Goal: Navigation & Orientation: Understand site structure

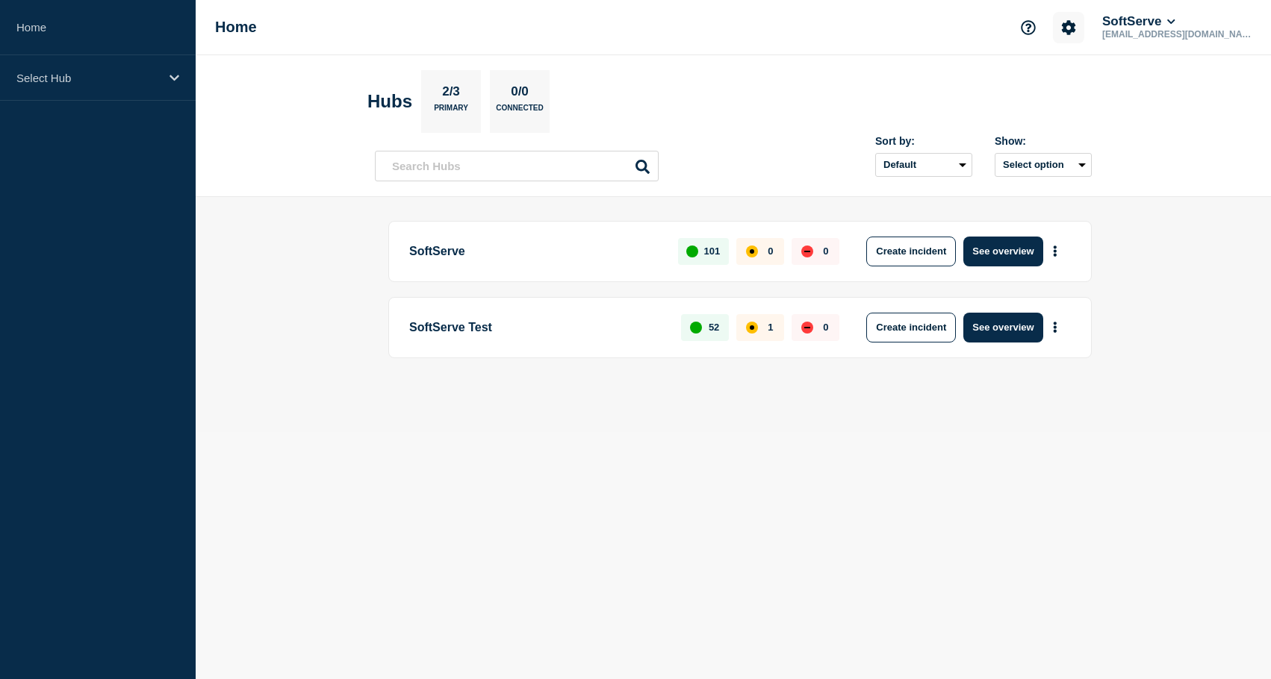
click at [1074, 26] on icon "Account settings" at bounding box center [1068, 27] width 15 height 15
click at [1118, 25] on button "SoftServe" at bounding box center [1138, 21] width 79 height 15
click at [1168, 188] on link "API Key" at bounding box center [1169, 181] width 40 height 13
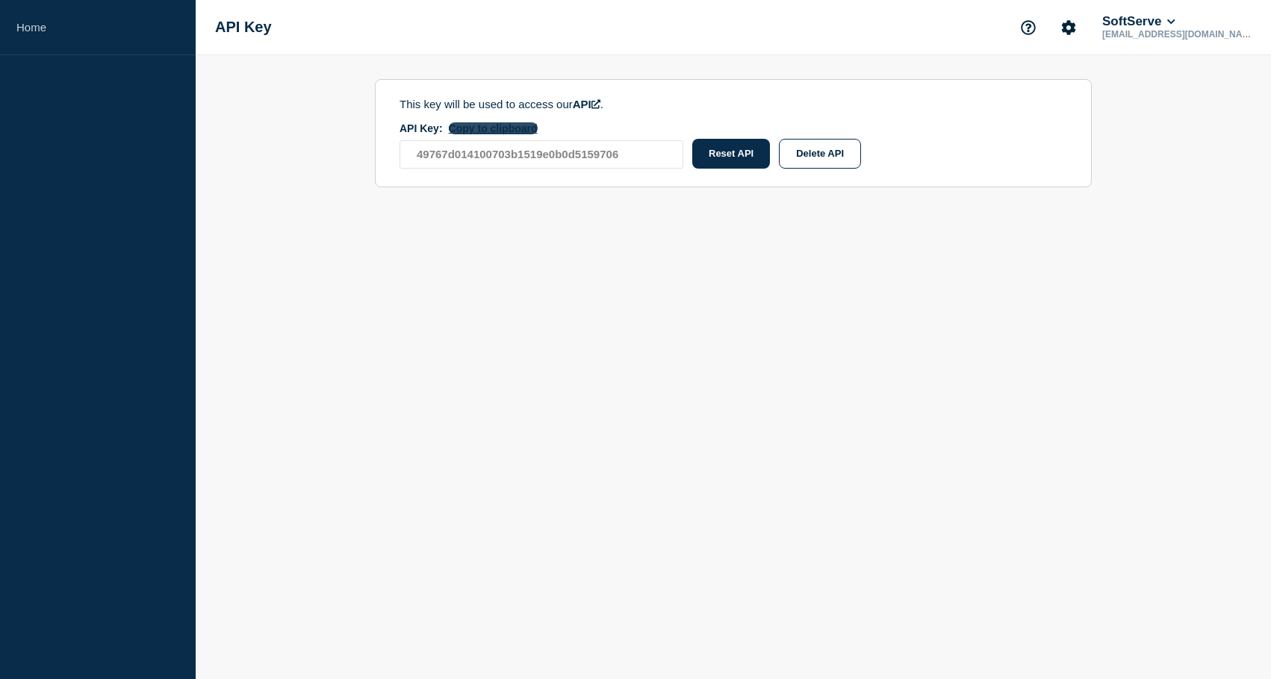
click at [481, 131] on button "Copy to clipboard" at bounding box center [493, 128] width 89 height 12
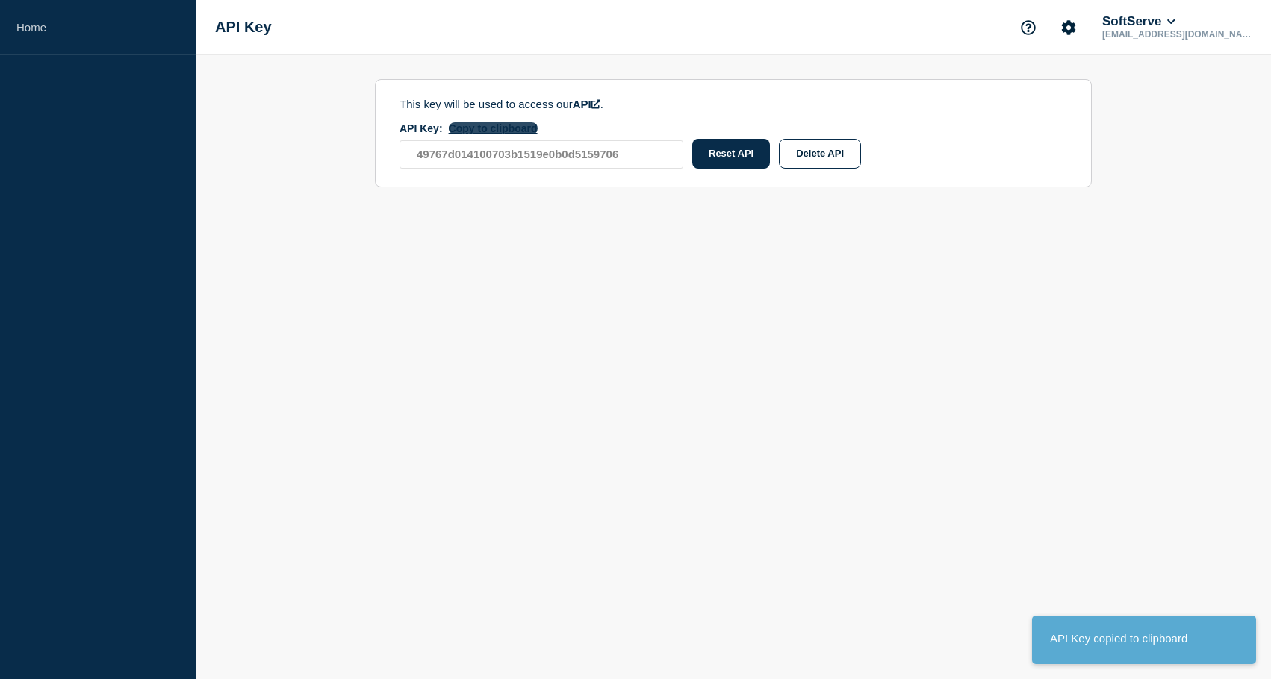
click at [481, 131] on button "Copy to clipboard" at bounding box center [493, 128] width 89 height 12
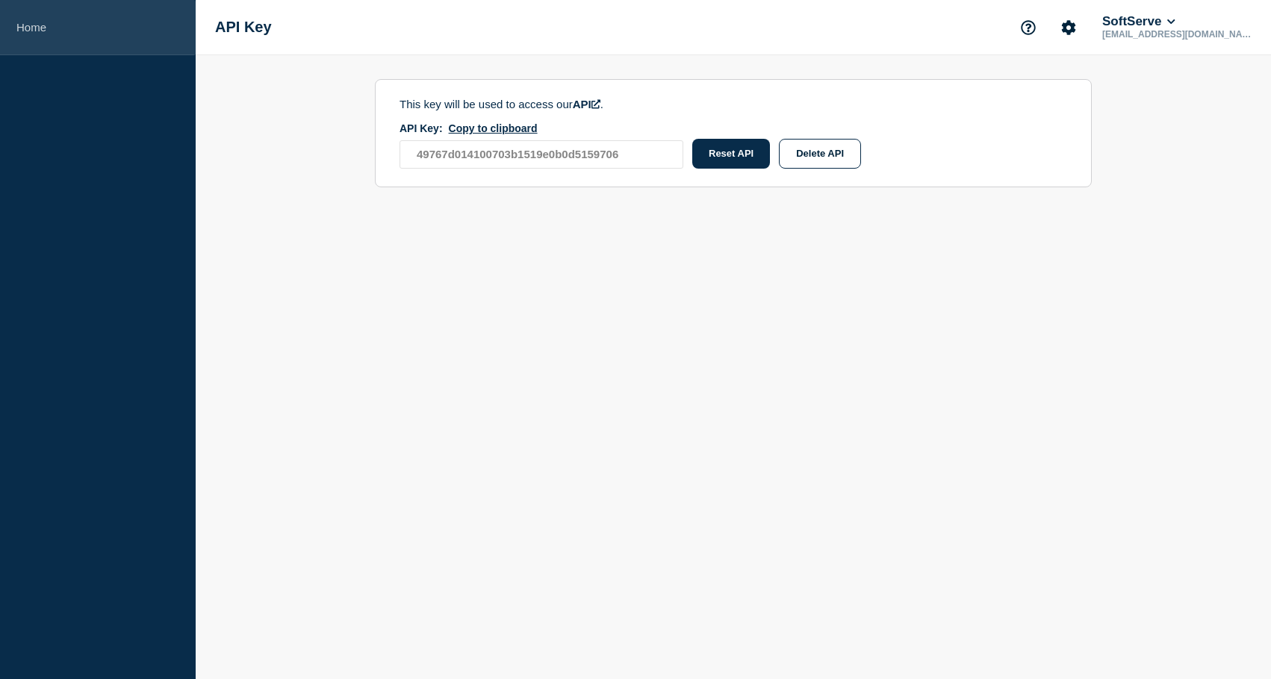
click at [40, 30] on link "Home" at bounding box center [98, 27] width 196 height 55
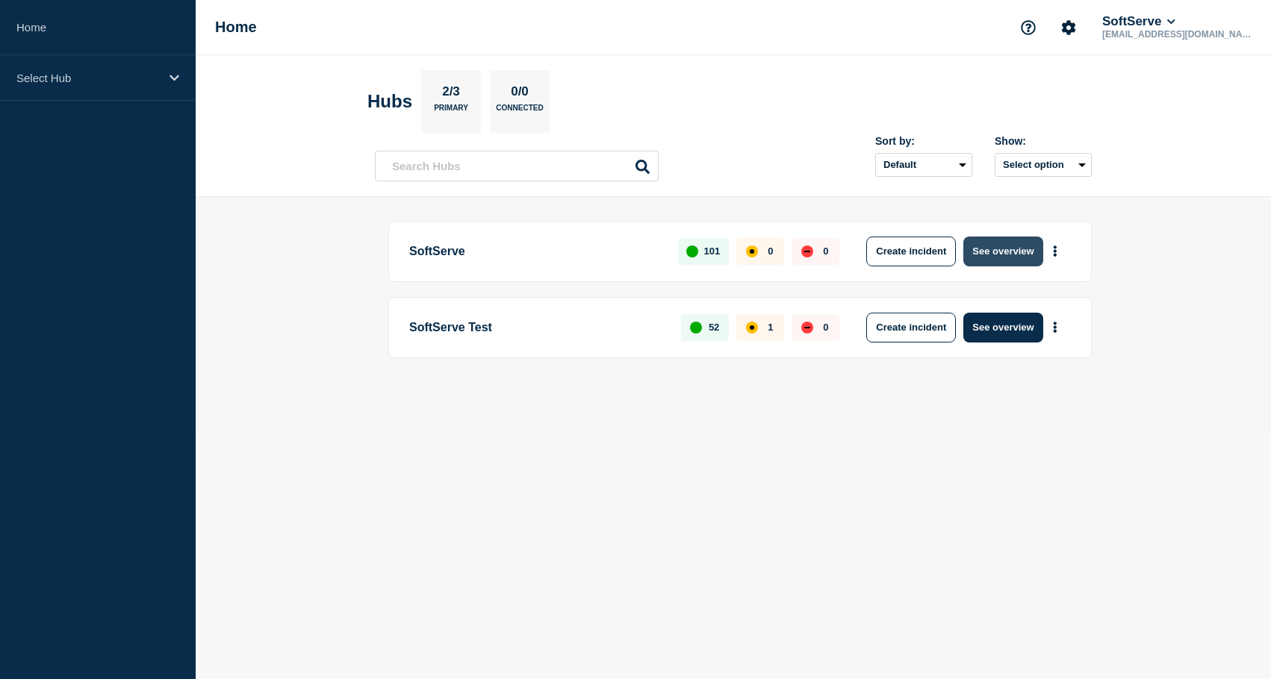
click at [1006, 255] on button "See overview" at bounding box center [1002, 252] width 79 height 30
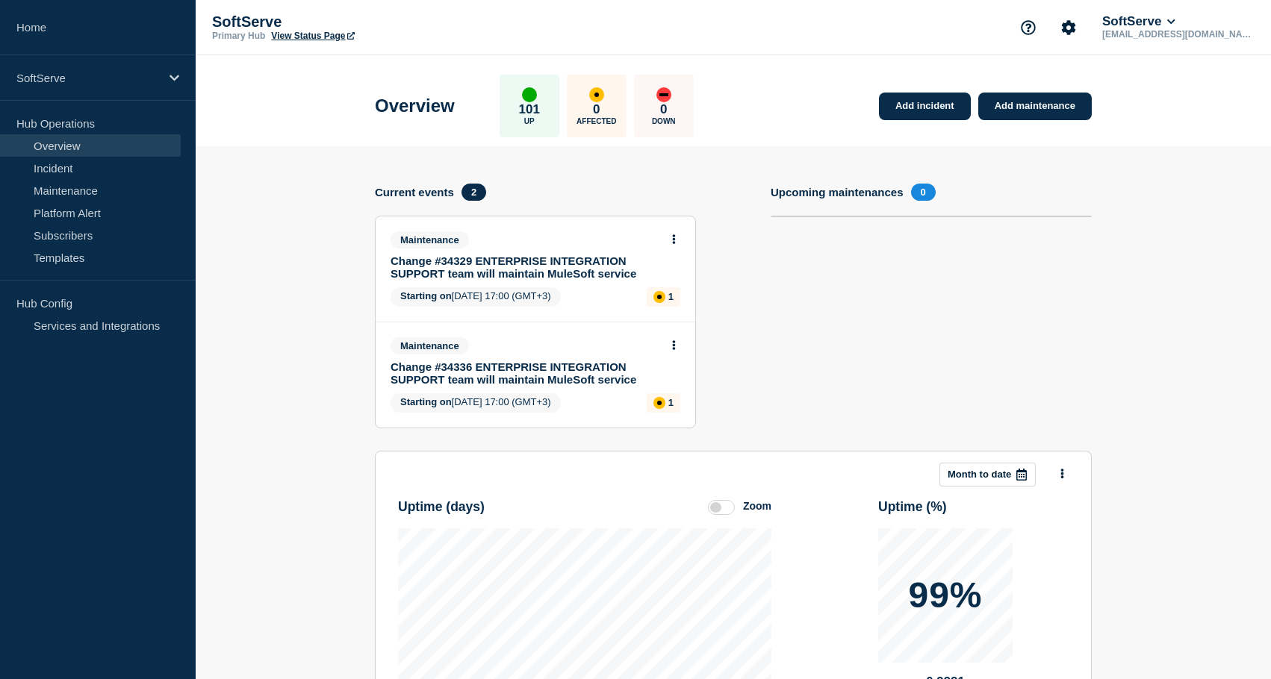
click at [284, 384] on section "Add incident Add maintenance Current events 2 Maintenance Change #34329 ENTERPR…" at bounding box center [733, 527] width 1075 height 762
click at [100, 171] on link "Incident" at bounding box center [90, 168] width 181 height 22
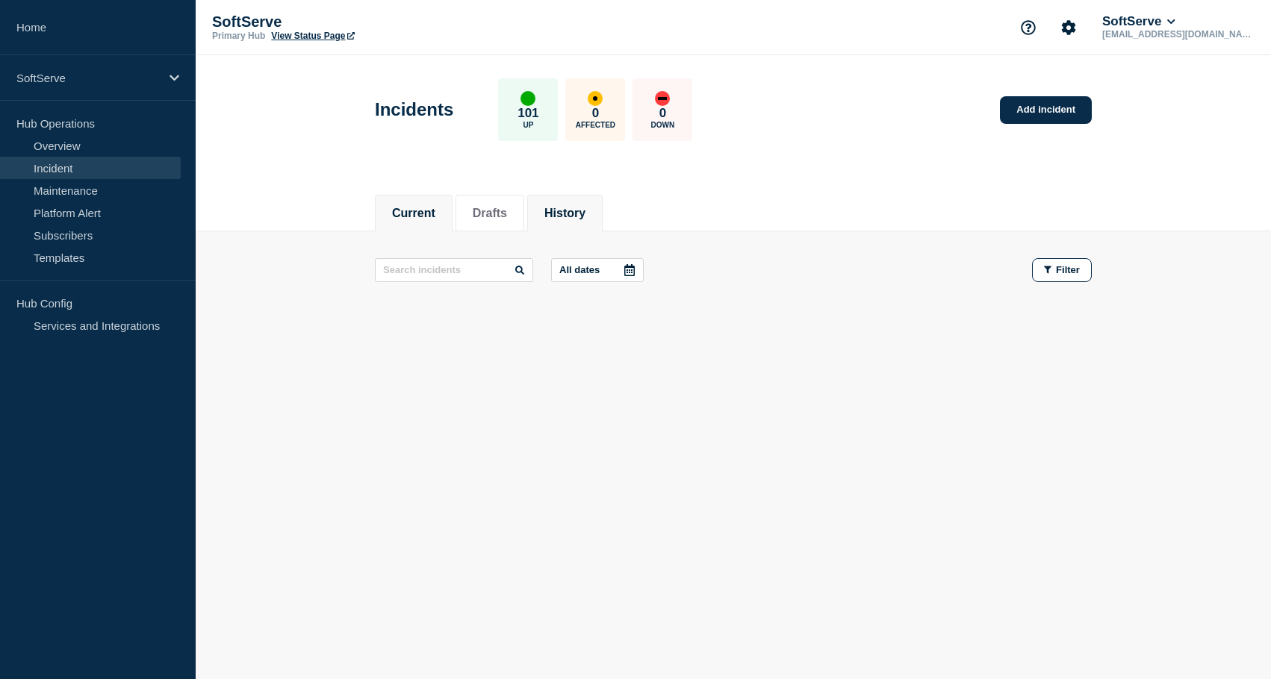
click at [559, 211] on button "History" at bounding box center [564, 213] width 41 height 13
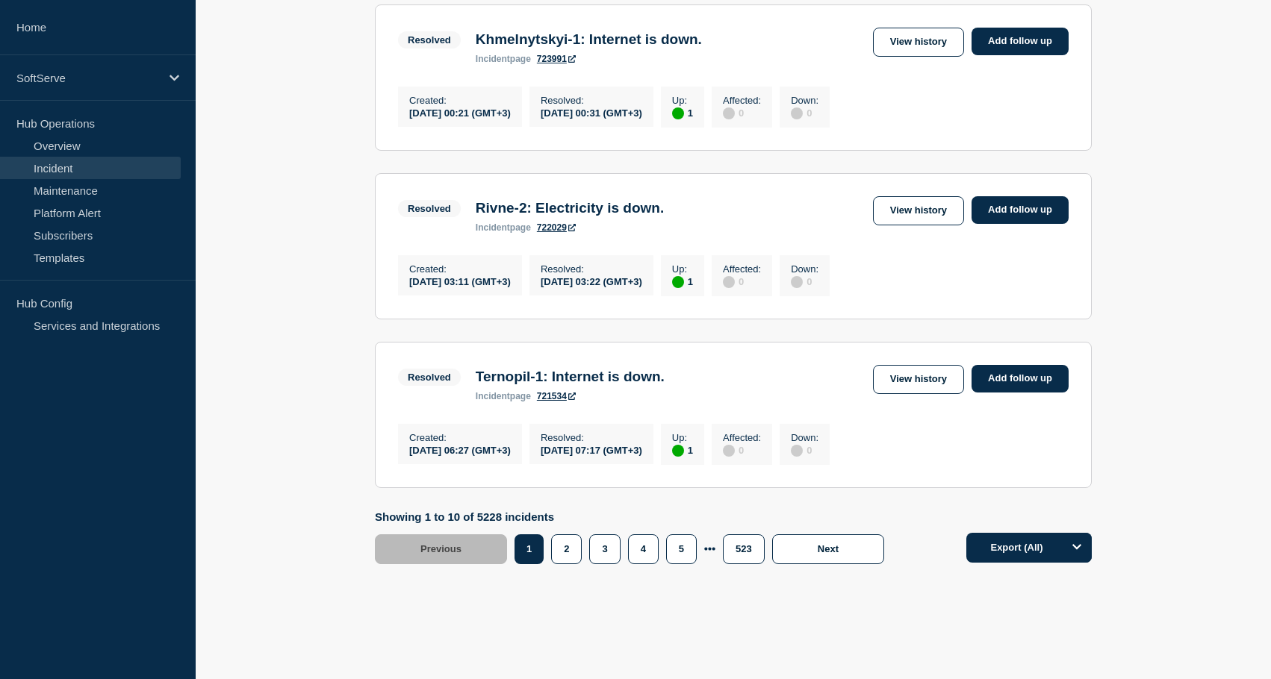
scroll to position [1593, 0]
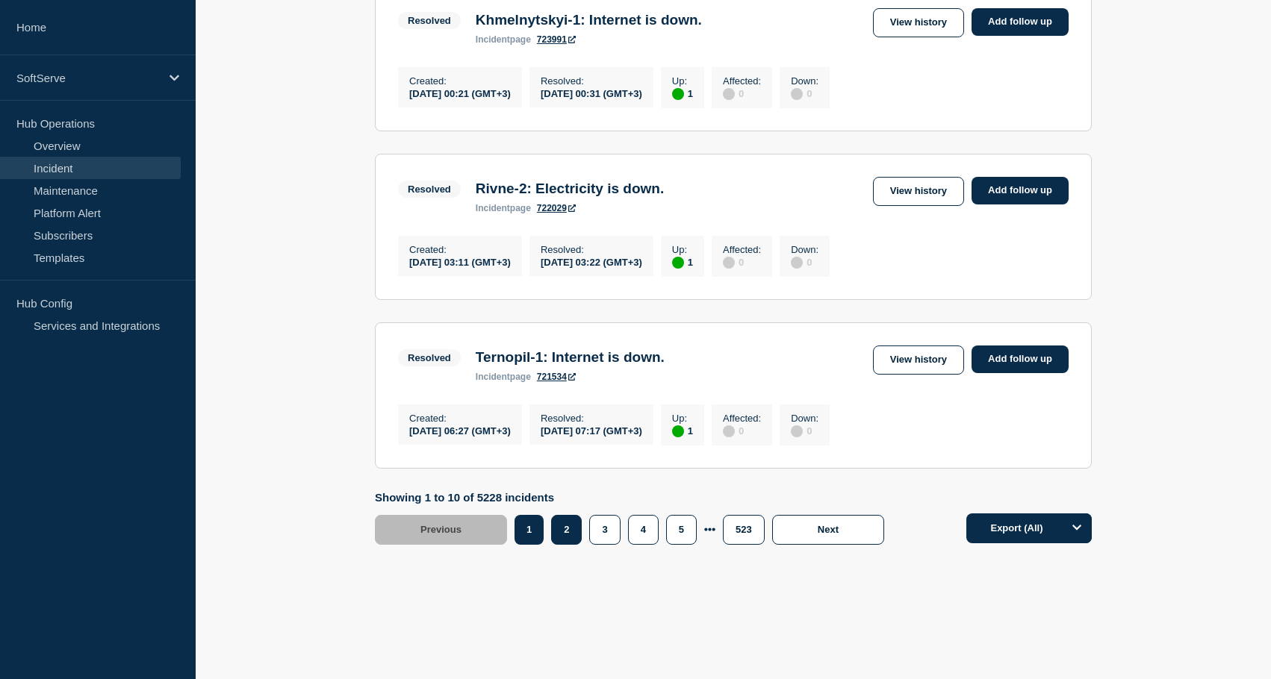
click at [561, 530] on button "2" at bounding box center [566, 530] width 31 height 30
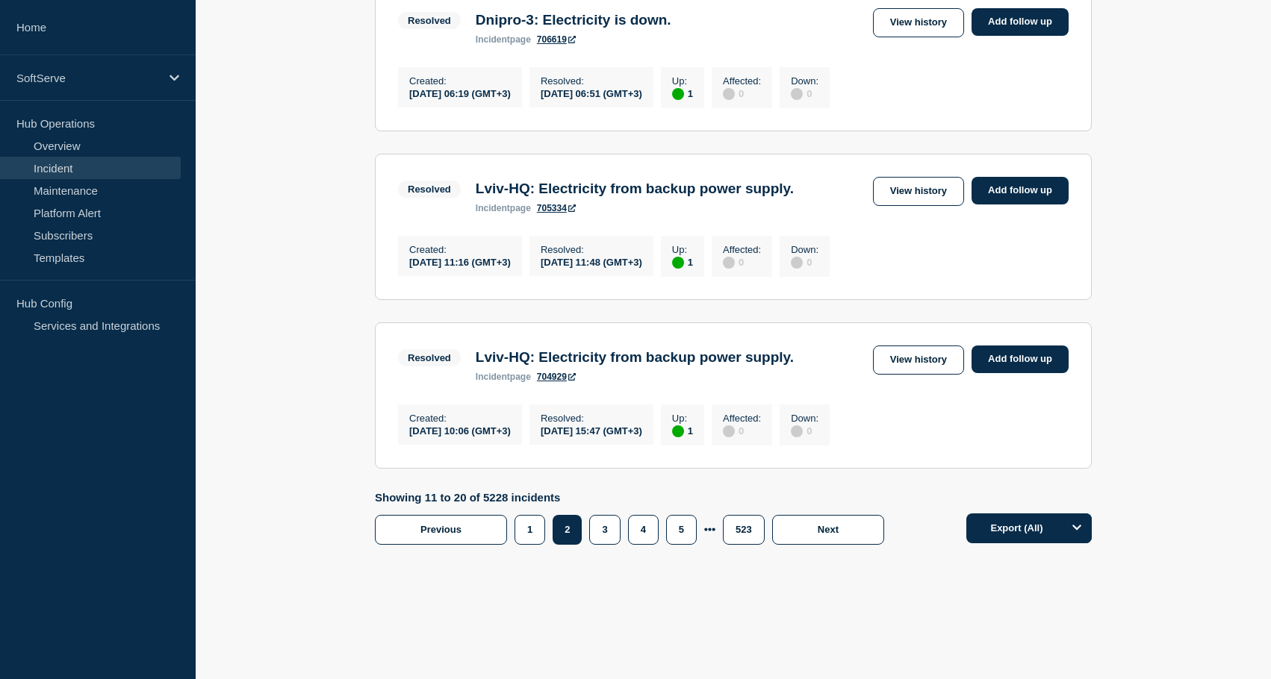
click at [606, 520] on button "3" at bounding box center [604, 530] width 31 height 30
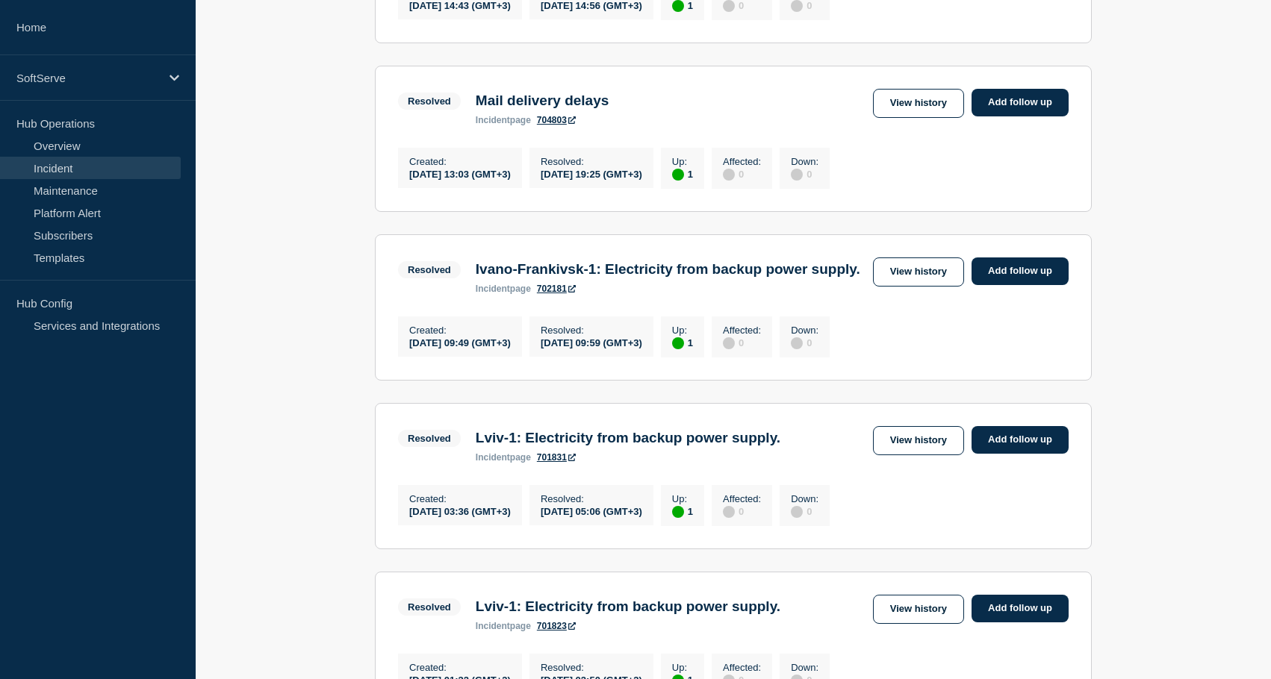
scroll to position [391, 0]
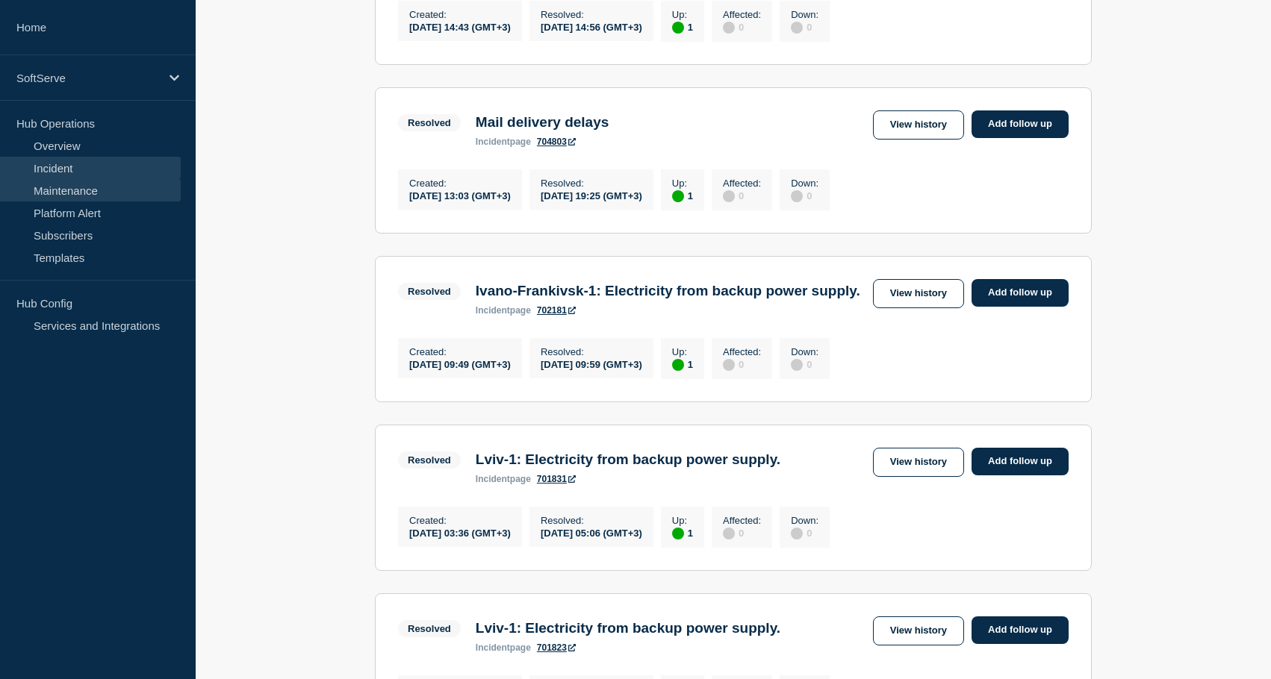
click at [75, 188] on link "Maintenance" at bounding box center [90, 190] width 181 height 22
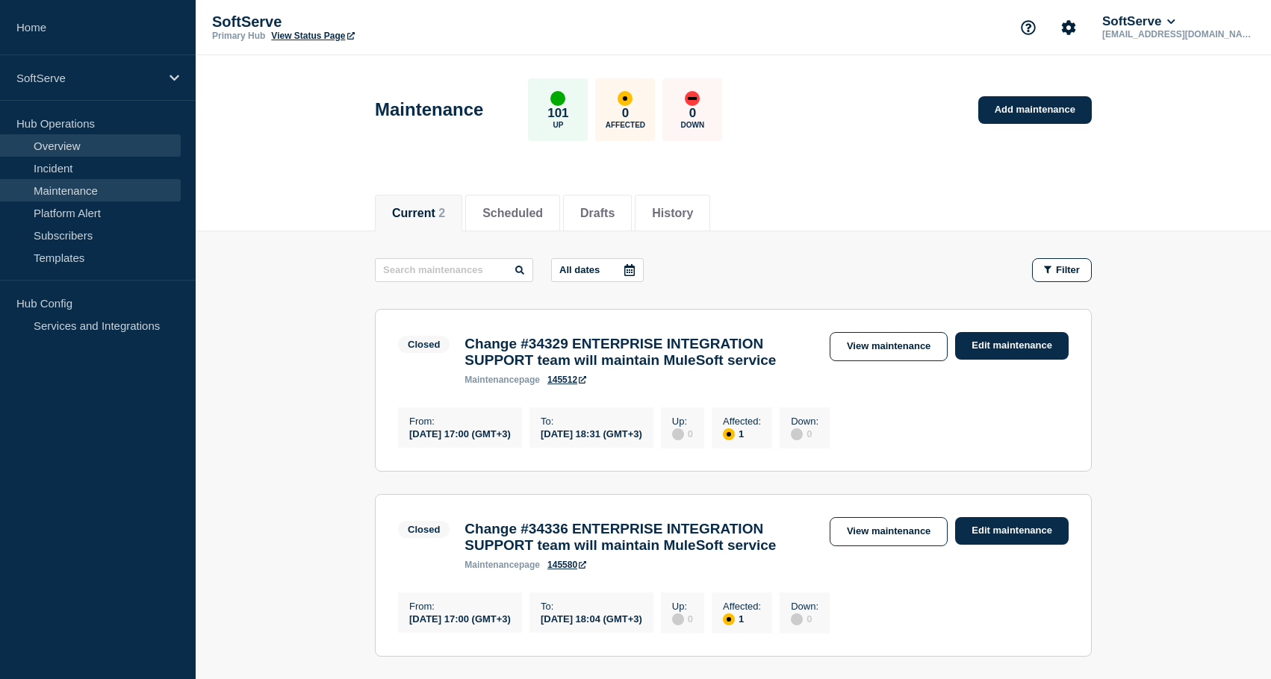
click at [63, 146] on link "Overview" at bounding box center [90, 145] width 181 height 22
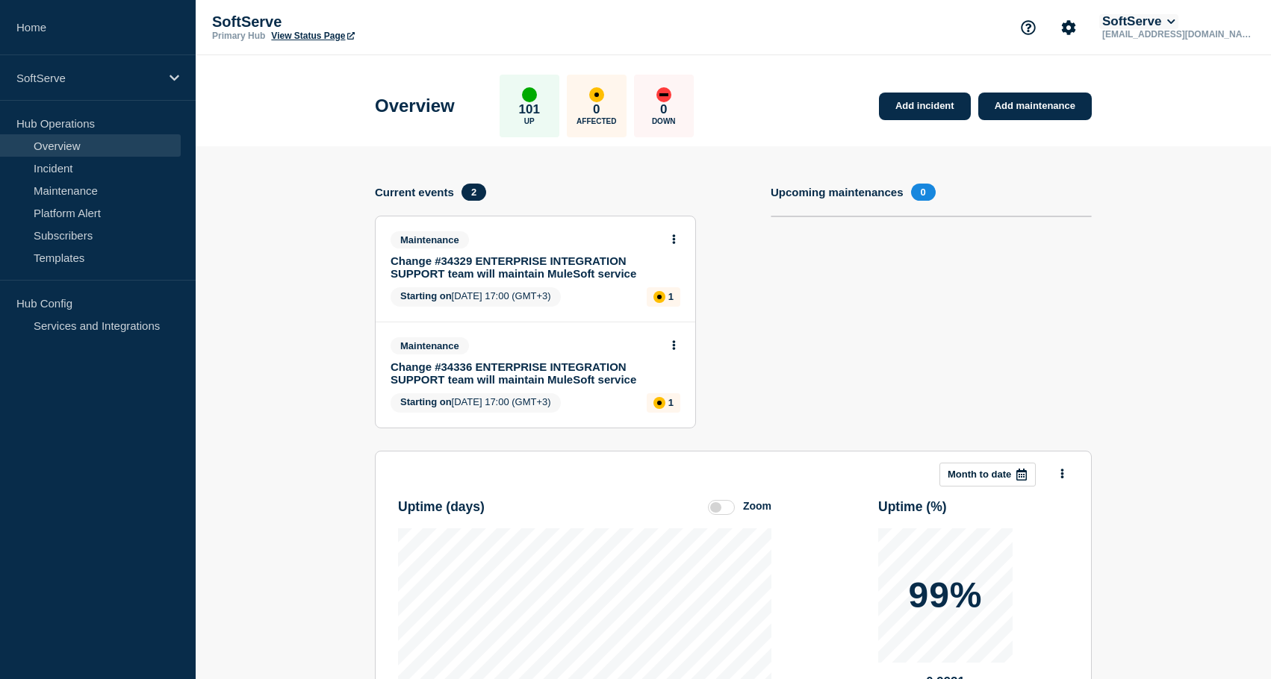
click at [1158, 29] on button "SoftServe" at bounding box center [1138, 21] width 79 height 15
click at [1174, 169] on link "Security" at bounding box center [1169, 163] width 40 height 13
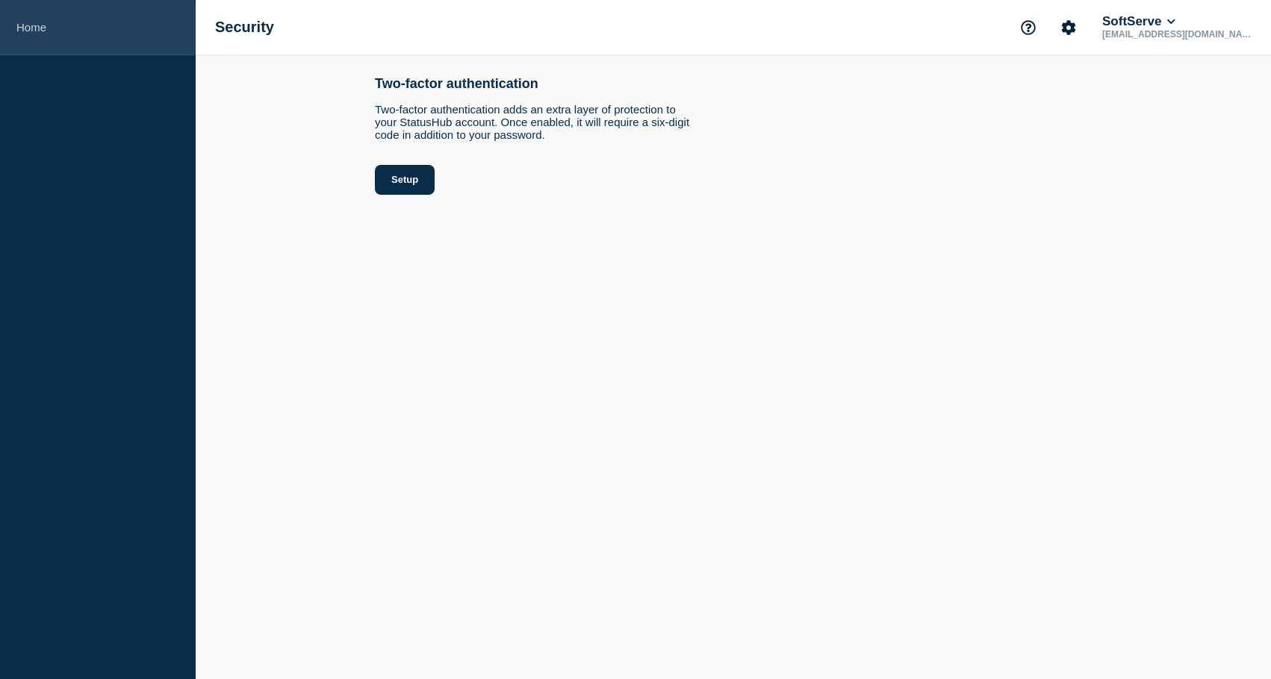
click at [69, 37] on link "Home" at bounding box center [98, 27] width 196 height 55
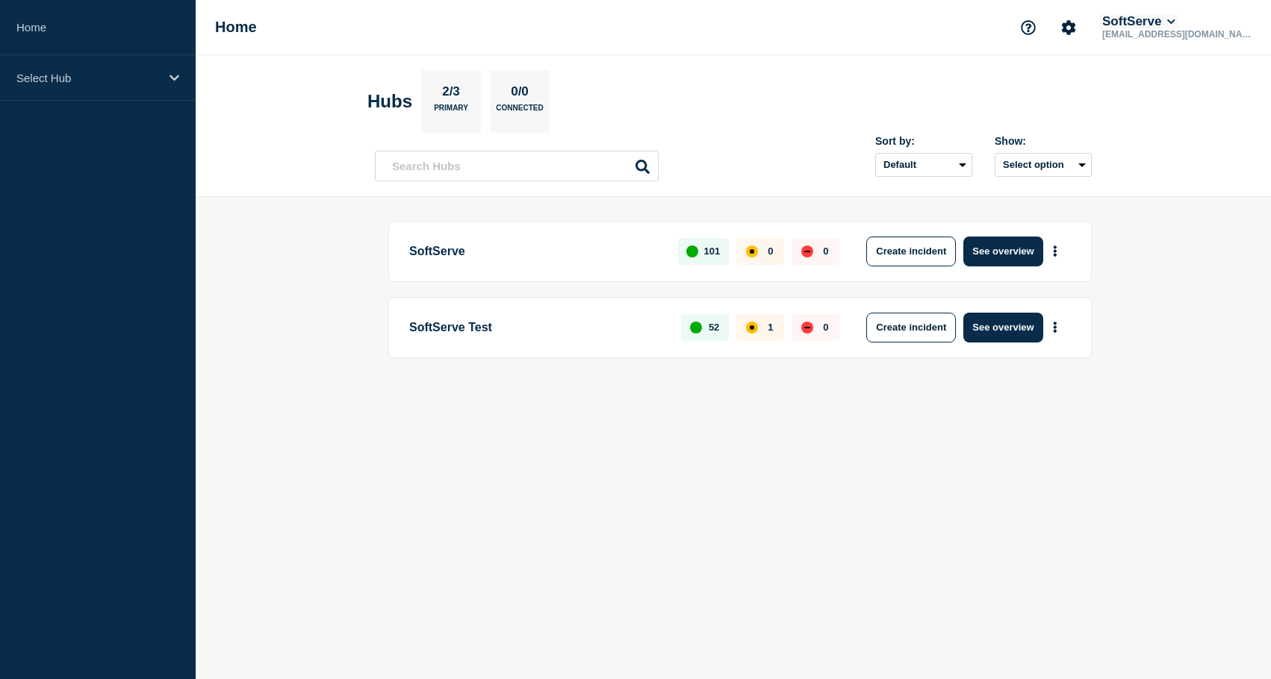
click at [1163, 19] on button "SoftServe" at bounding box center [1138, 21] width 79 height 15
click at [1184, 207] on button "Log out" at bounding box center [1167, 200] width 37 height 13
